Goal: Task Accomplishment & Management: Use online tool/utility

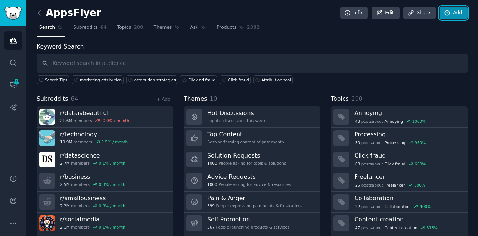
click at [456, 12] on link "Add" at bounding box center [454, 13] width 28 height 13
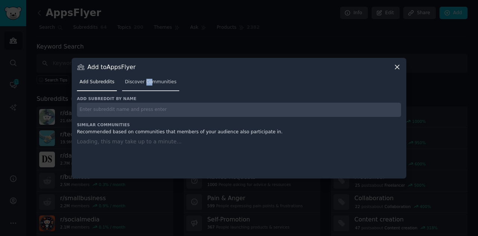
drag, startPoint x: 146, startPoint y: 75, endPoint x: 141, endPoint y: 87, distance: 12.1
click at [141, 87] on div "Add Subreddits Discover Communities" at bounding box center [239, 83] width 324 height 25
click at [141, 87] on link "Discover Communities" at bounding box center [150, 83] width 57 height 15
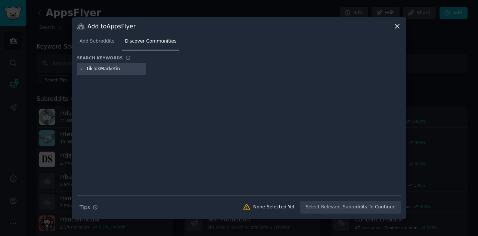
type input "TikTokMarketing"
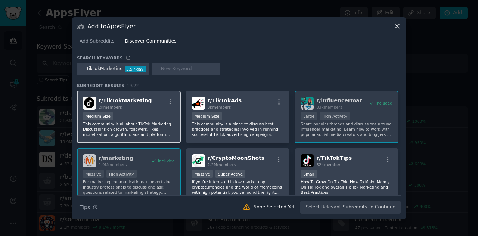
click at [145, 123] on p "This community is all about TikTok Marketing. Discussions on growth, followers,…" at bounding box center [129, 129] width 92 height 16
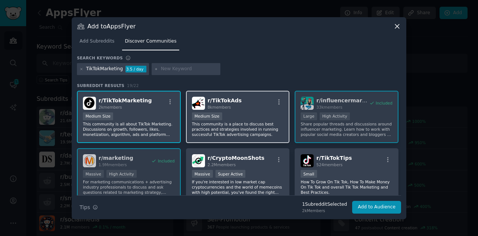
click at [216, 127] on p "This community is a place to discuss best practices and strategies involved in …" at bounding box center [238, 129] width 92 height 16
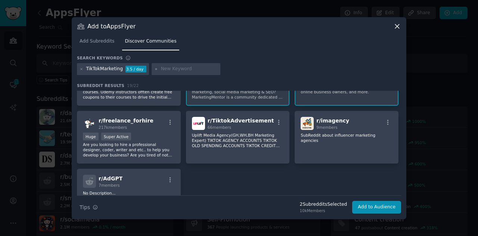
scroll to position [262, 0]
click at [369, 212] on button "Add to Audience" at bounding box center [376, 207] width 49 height 13
